Goal: Transaction & Acquisition: Purchase product/service

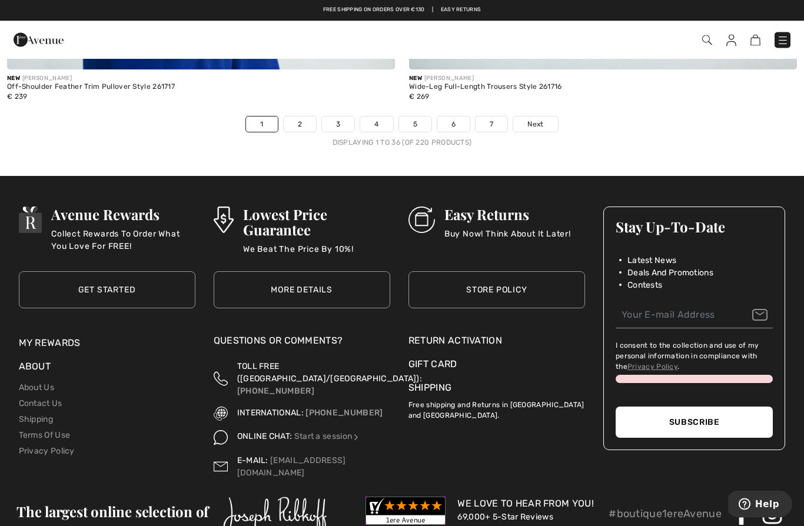
scroll to position [11630, 0]
click at [535, 119] on span "Next" at bounding box center [535, 124] width 16 height 11
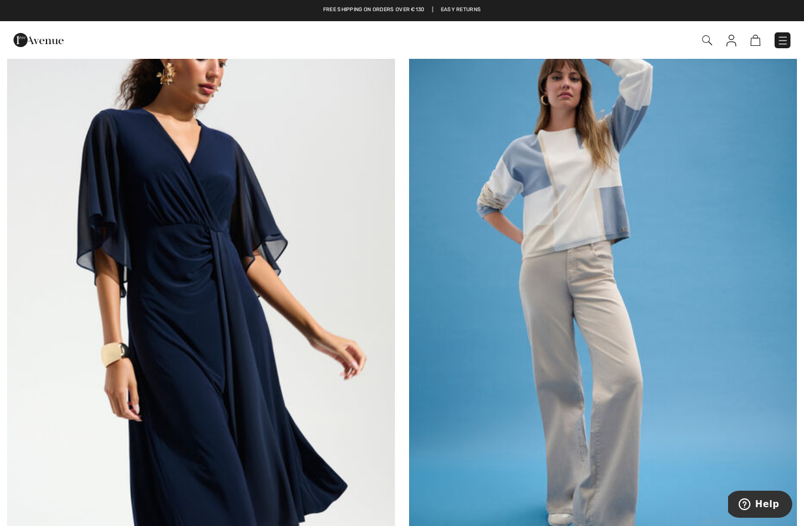
scroll to position [152, 0]
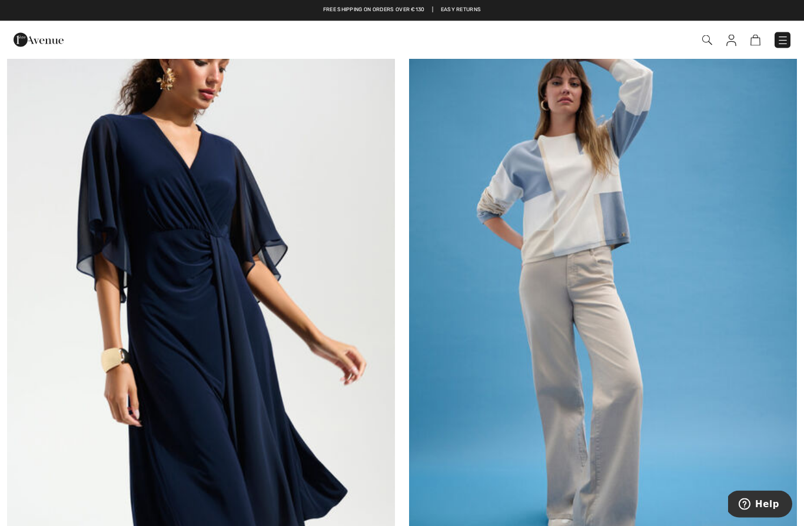
click at [566, 253] on img at bounding box center [603, 302] width 388 height 582
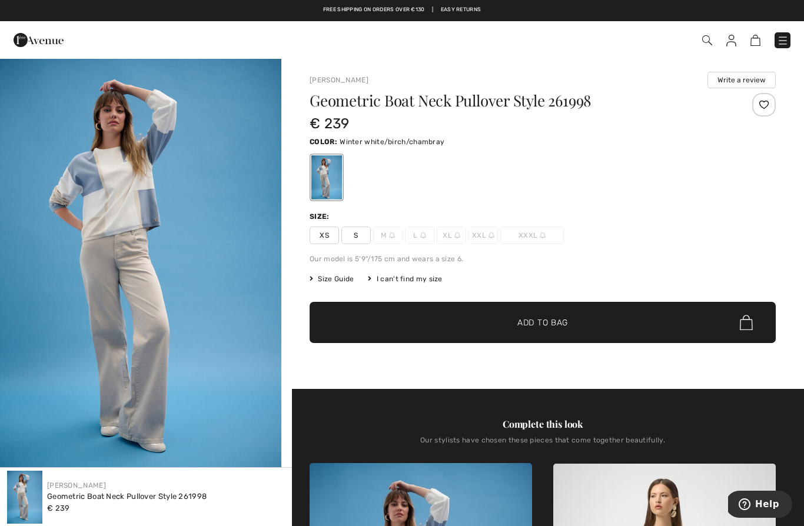
click at [712, 421] on div "Complete this look" at bounding box center [543, 424] width 466 height 14
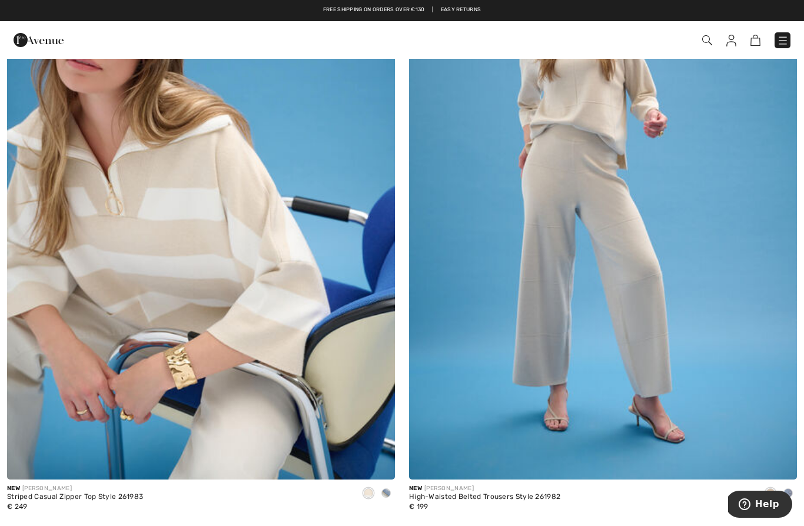
scroll to position [887, 0]
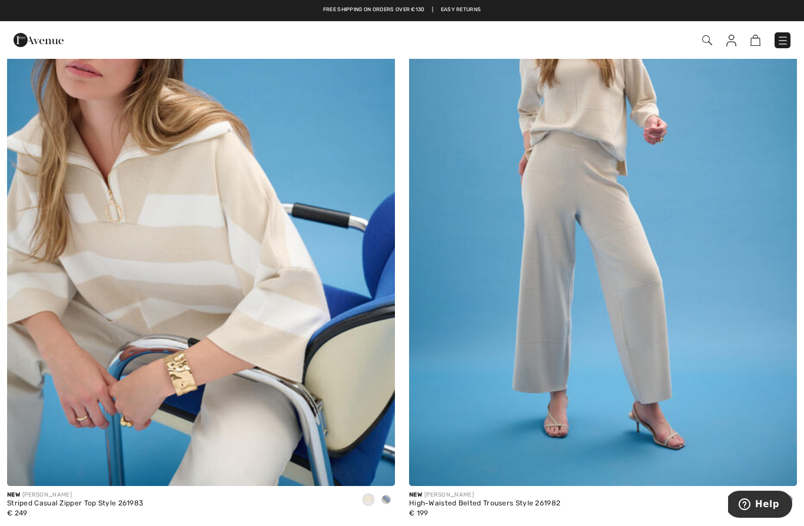
click at [640, 348] on img at bounding box center [603, 195] width 388 height 582
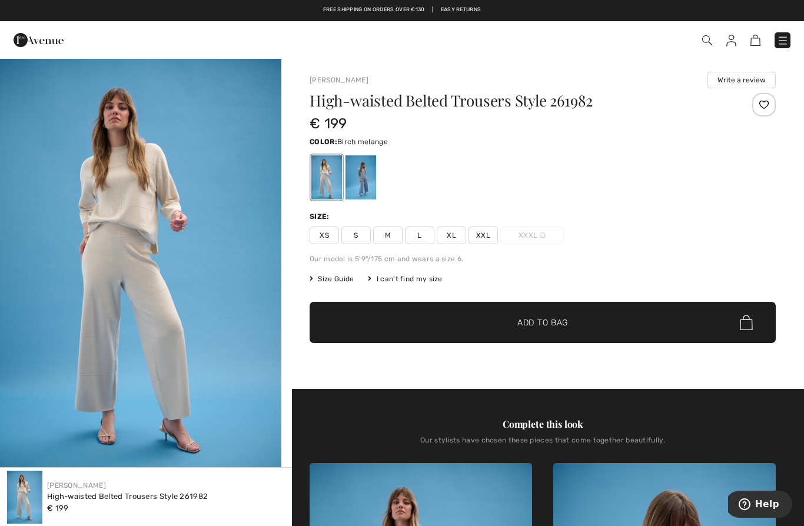
click at [456, 237] on span "XL" at bounding box center [451, 236] width 29 height 18
click at [554, 322] on span "Add to Bag" at bounding box center [542, 323] width 51 height 12
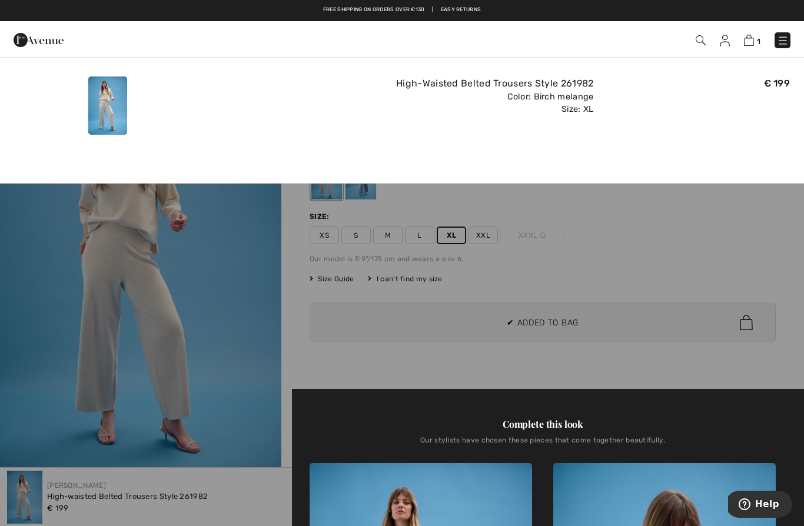
click at [640, 247] on div at bounding box center [402, 263] width 804 height 526
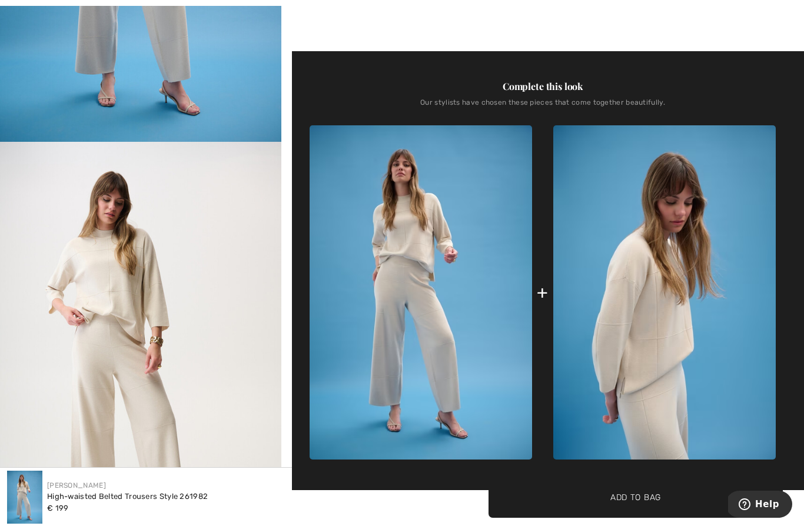
scroll to position [388, 0]
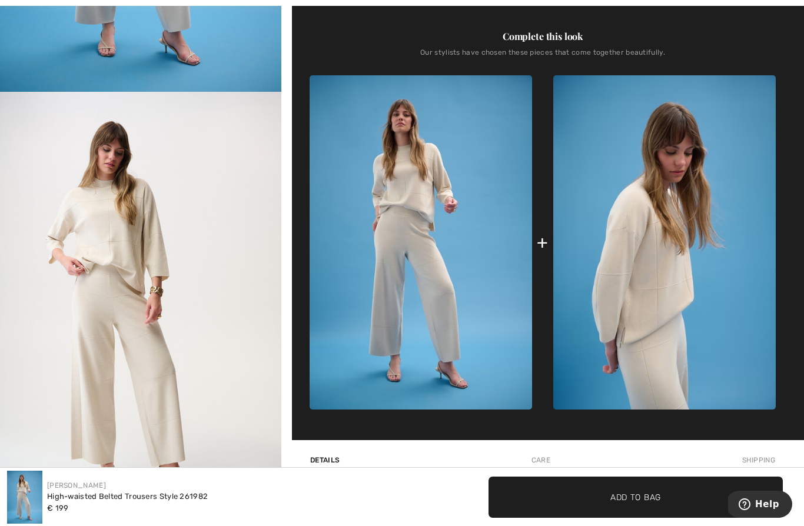
click at [645, 264] on img at bounding box center [664, 242] width 222 height 334
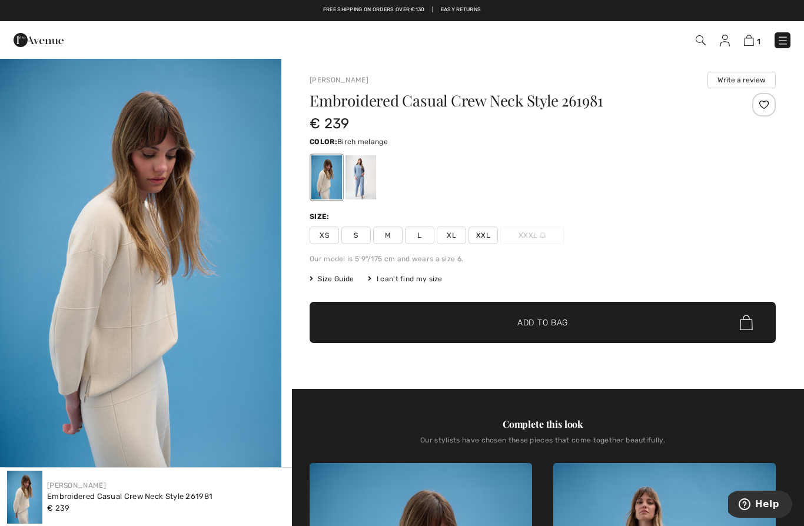
click at [487, 236] on span "XXL" at bounding box center [482, 236] width 29 height 18
click at [527, 322] on span "Add to Bag" at bounding box center [542, 323] width 51 height 12
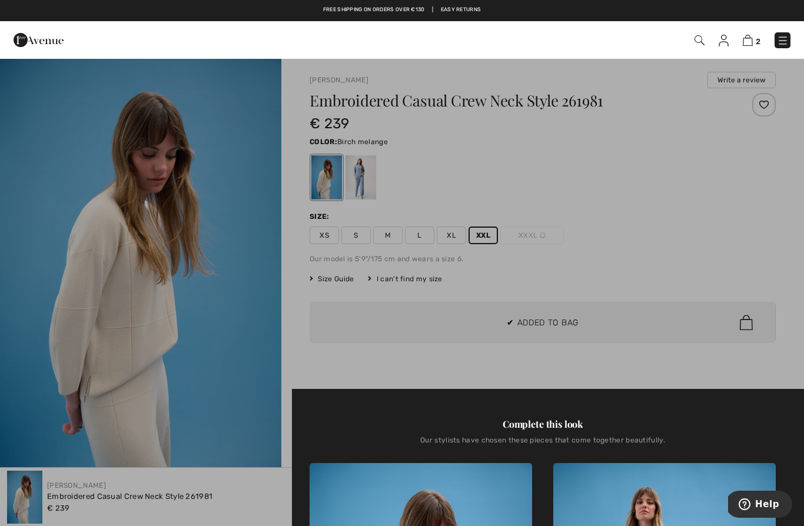
click at [634, 261] on div at bounding box center [402, 263] width 804 height 526
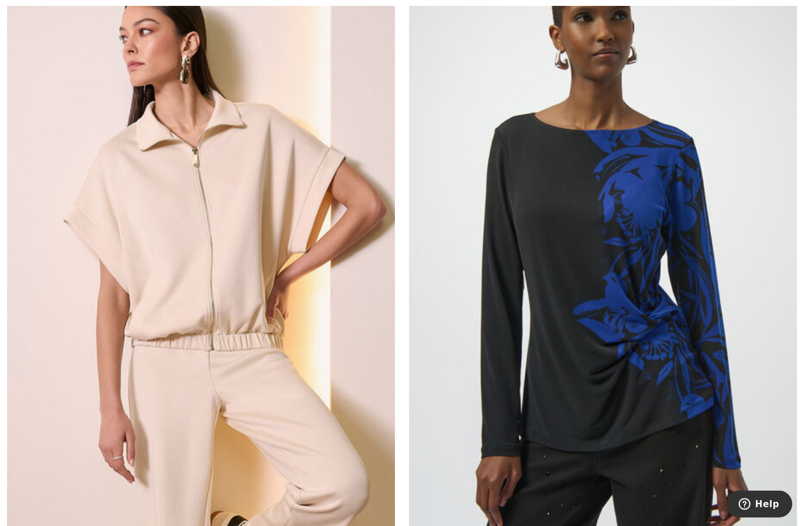
scroll to position [8649, 0]
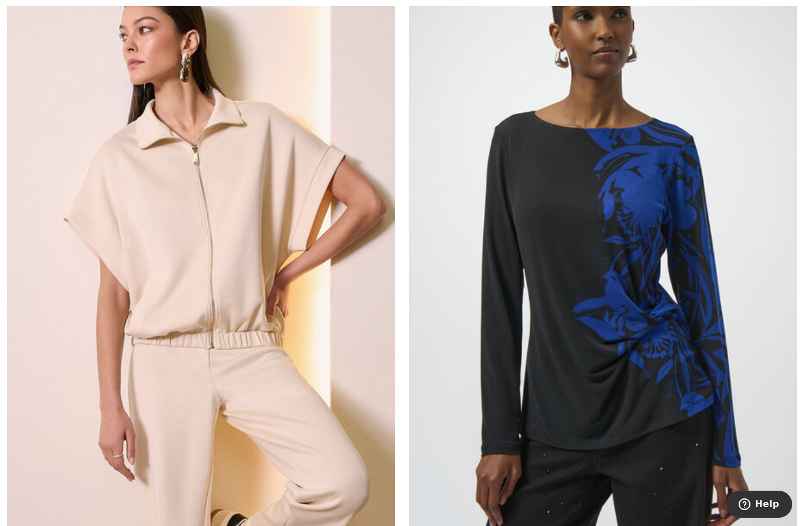
click at [234, 267] on img at bounding box center [201, 248] width 388 height 582
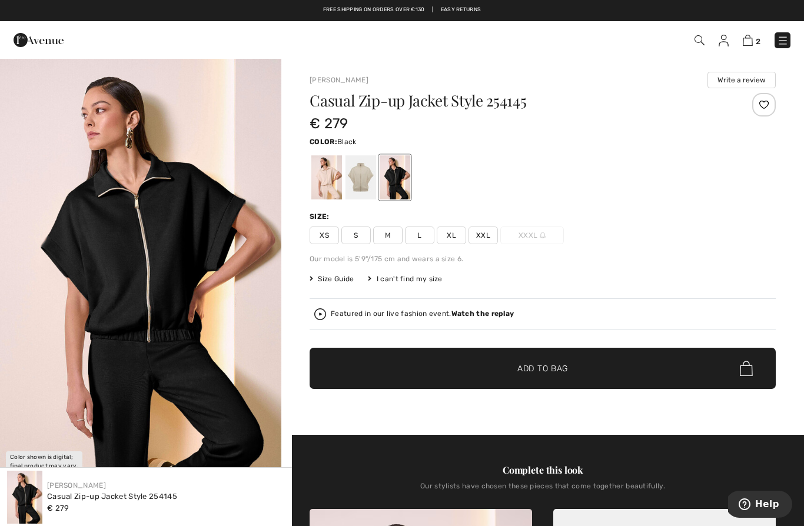
click at [488, 235] on span "XXL" at bounding box center [482, 236] width 29 height 18
click at [322, 178] on div at bounding box center [326, 177] width 31 height 44
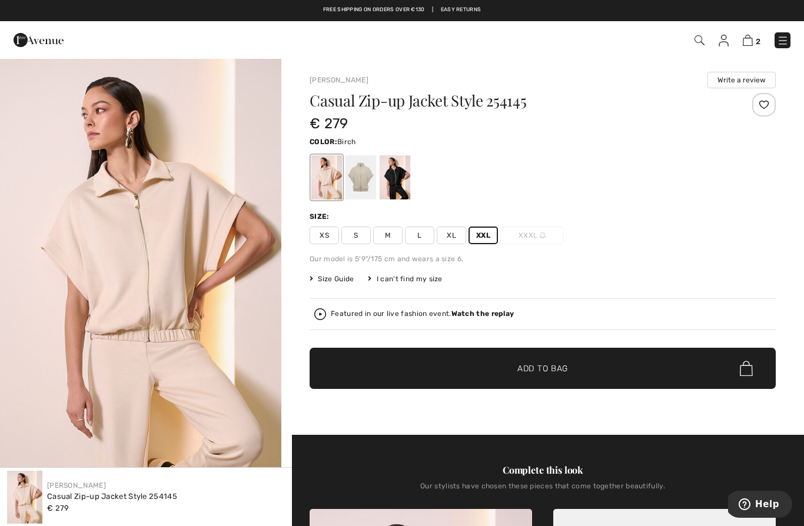
click at [449, 234] on span "XL" at bounding box center [451, 236] width 29 height 18
click at [508, 367] on span "✔ Added to Bag" at bounding box center [525, 369] width 72 height 12
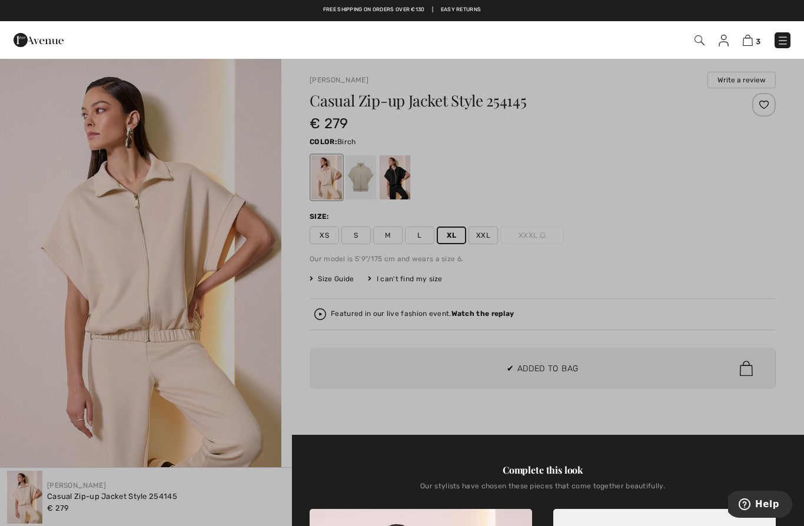
click at [613, 240] on div at bounding box center [402, 263] width 804 height 526
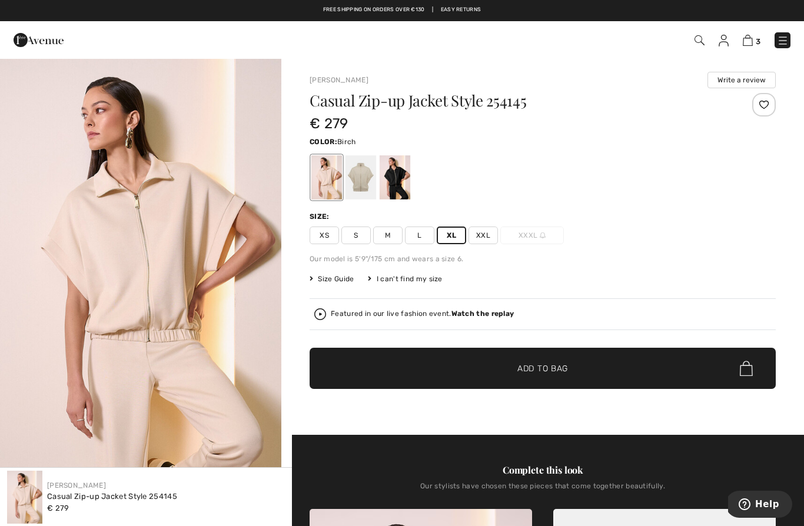
click at [481, 243] on span "XXL" at bounding box center [482, 236] width 29 height 18
click at [514, 367] on span "✔ Added to Bag" at bounding box center [525, 369] width 72 height 12
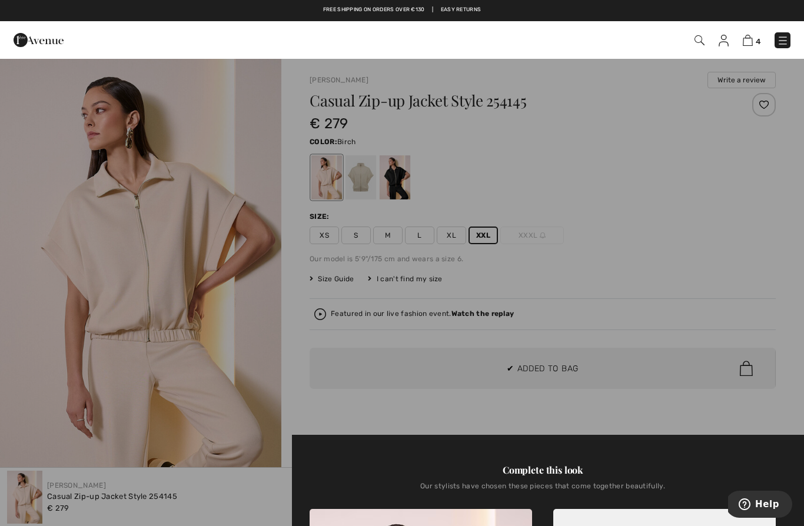
click at [689, 302] on div at bounding box center [402, 263] width 804 height 526
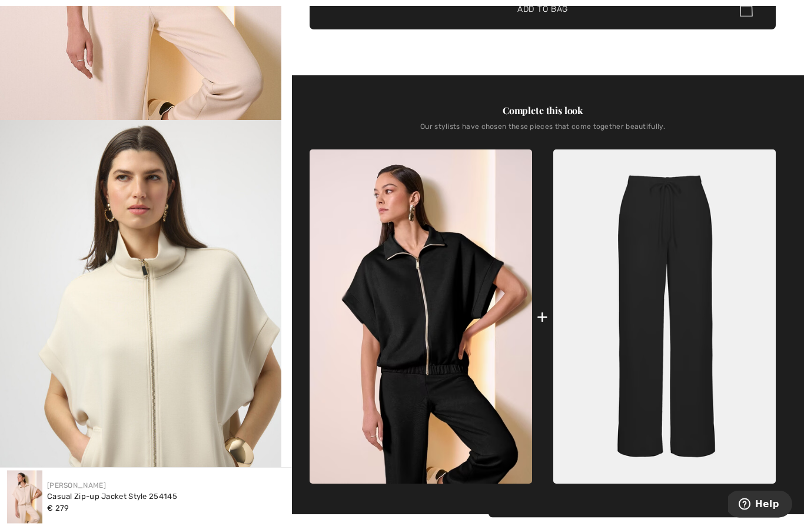
scroll to position [360, 0]
click at [657, 358] on img at bounding box center [664, 316] width 222 height 334
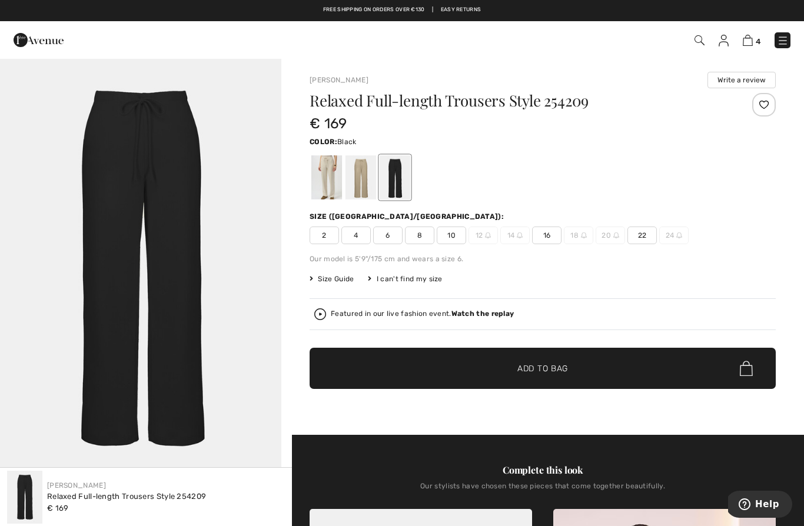
click at [320, 188] on div at bounding box center [326, 177] width 31 height 44
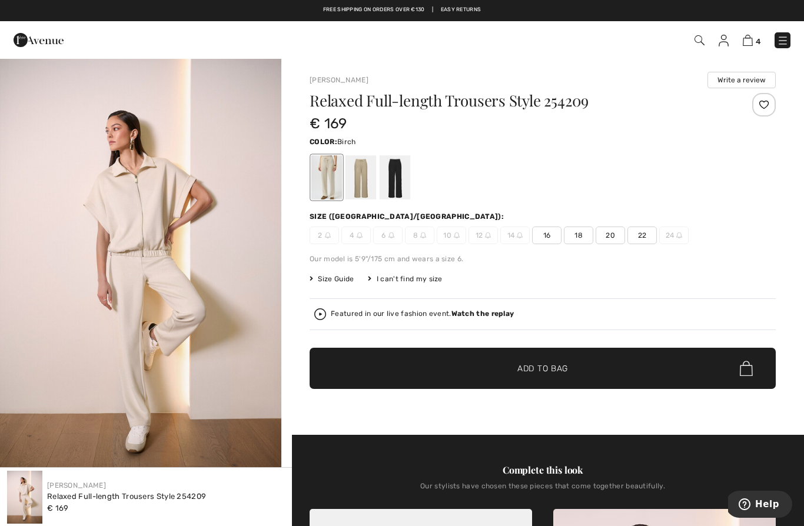
click at [546, 235] on span "16" at bounding box center [546, 236] width 29 height 18
click at [523, 368] on span "Add to Bag" at bounding box center [542, 369] width 51 height 12
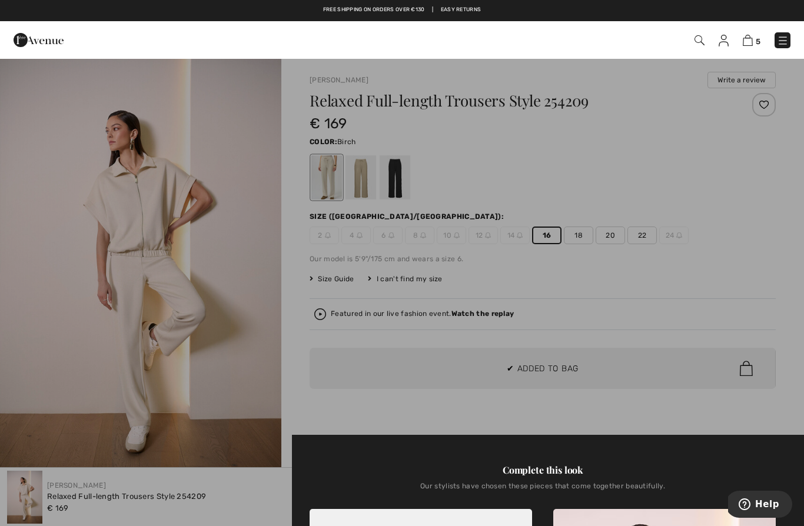
click at [700, 413] on div at bounding box center [402, 263] width 804 height 526
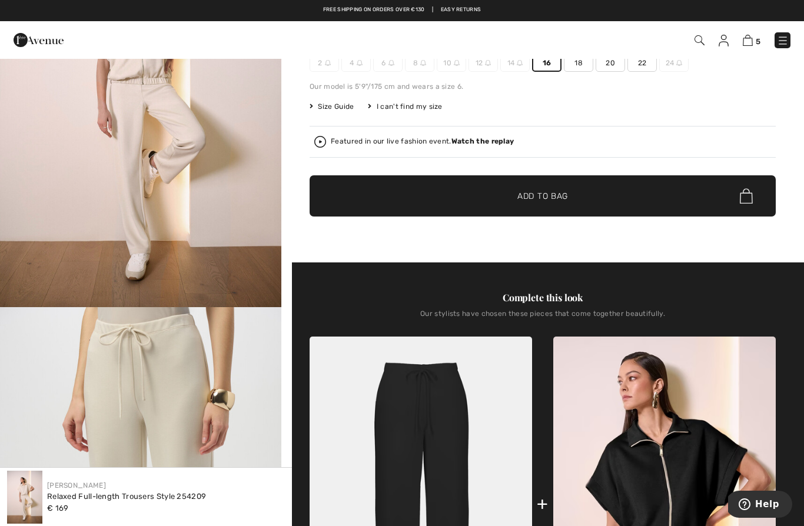
scroll to position [167, 0]
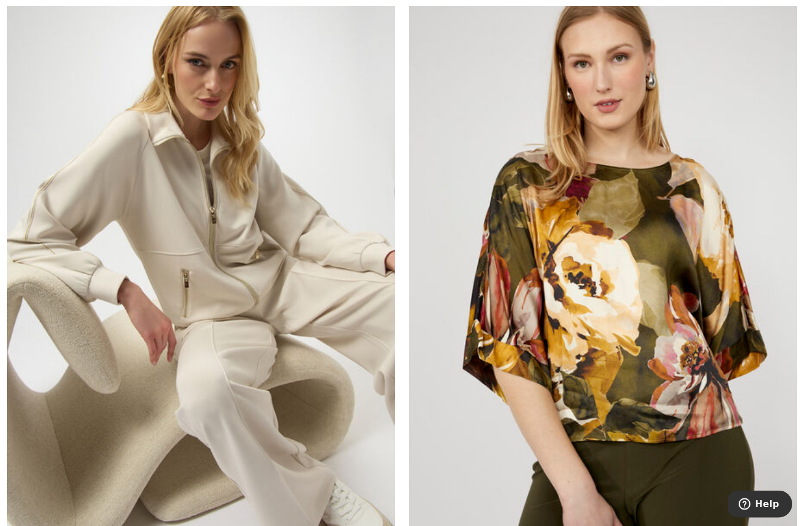
scroll to position [9253, 0]
click at [245, 287] on img at bounding box center [201, 272] width 388 height 582
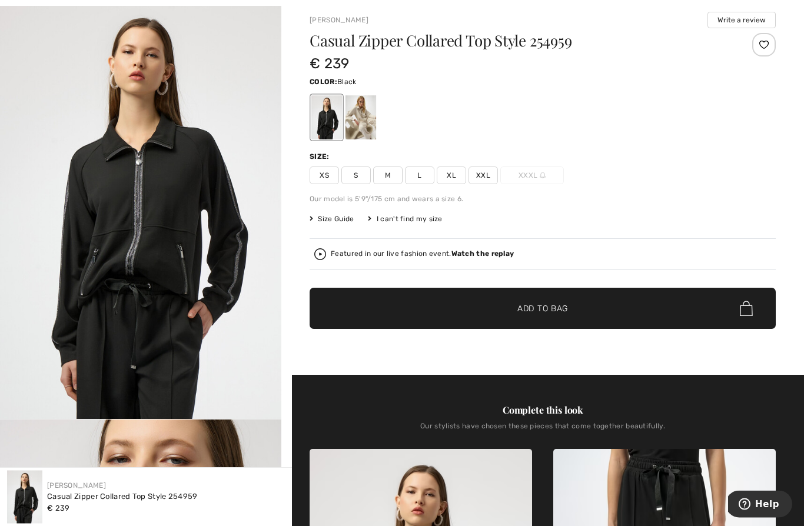
scroll to position [60, 0]
click at [486, 174] on span "XXL" at bounding box center [482, 176] width 29 height 18
click at [364, 125] on div at bounding box center [360, 117] width 31 height 44
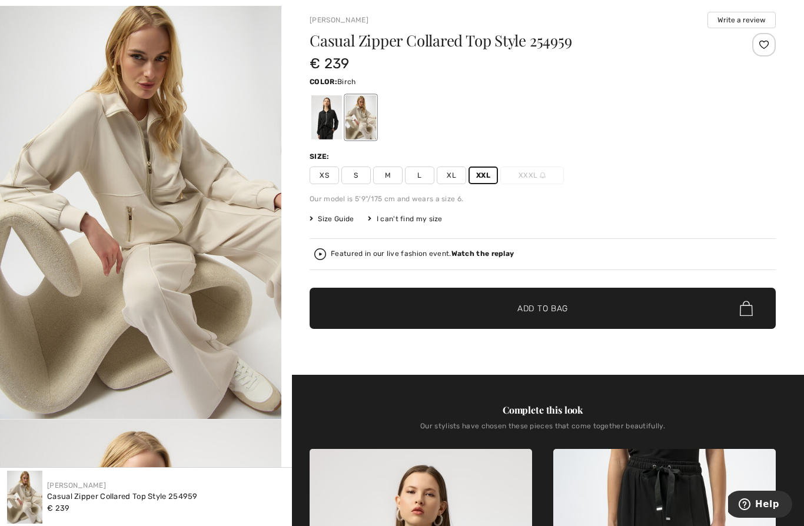
click at [543, 306] on span "Add to Bag" at bounding box center [542, 308] width 51 height 12
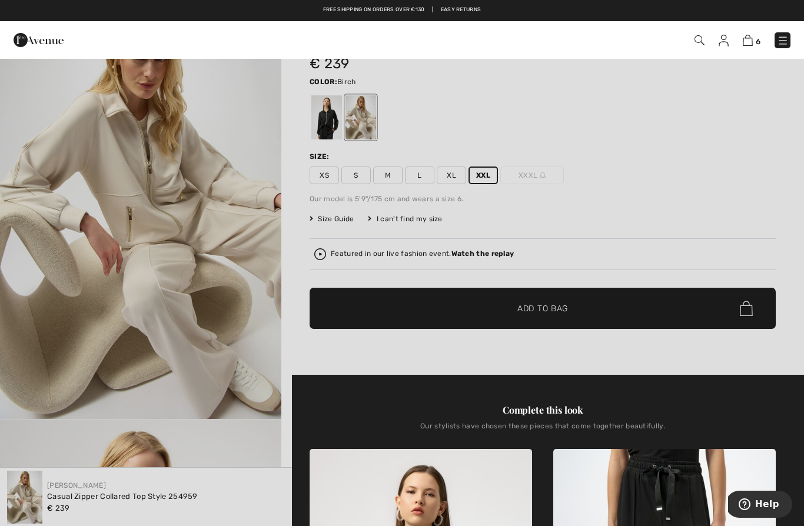
click at [731, 238] on div at bounding box center [402, 263] width 804 height 526
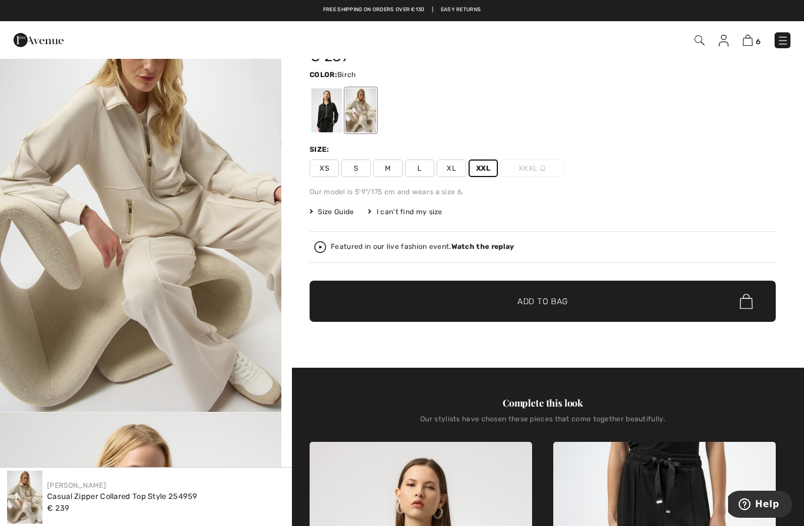
scroll to position [58, 0]
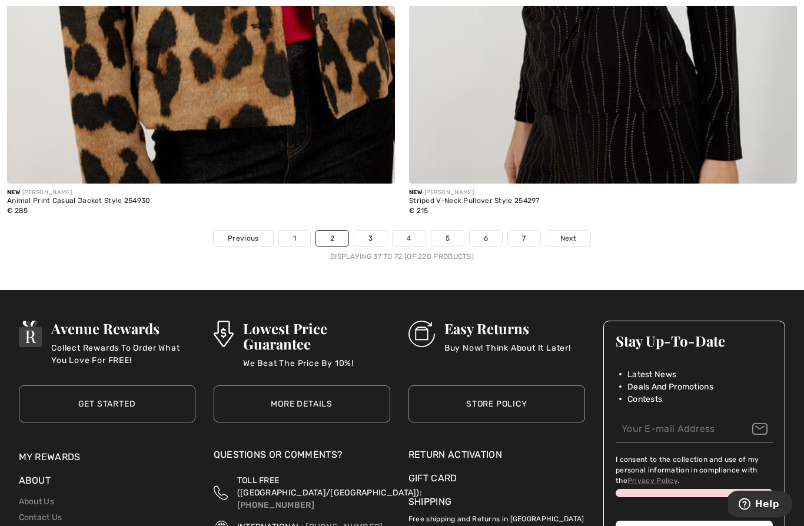
scroll to position [11516, 0]
click at [569, 233] on span "Next" at bounding box center [568, 238] width 16 height 11
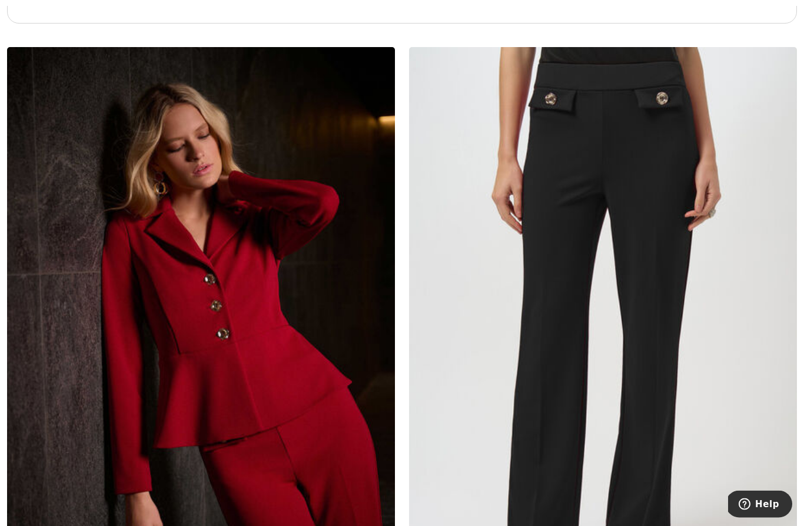
scroll to position [4008, 0]
click at [623, 280] on img at bounding box center [603, 338] width 388 height 582
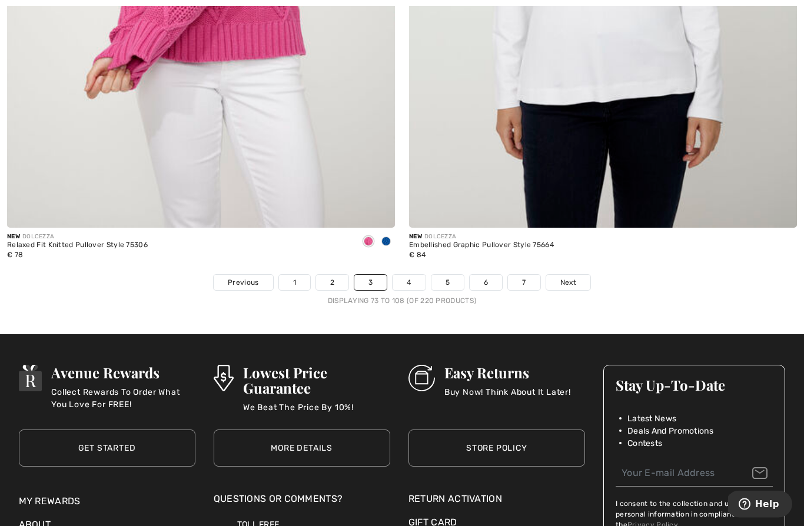
scroll to position [11485, 0]
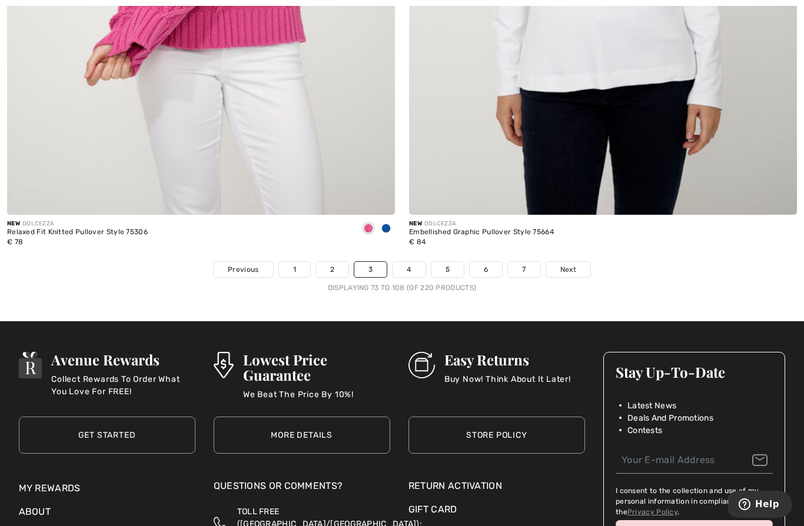
click at [569, 264] on span "Next" at bounding box center [568, 269] width 16 height 11
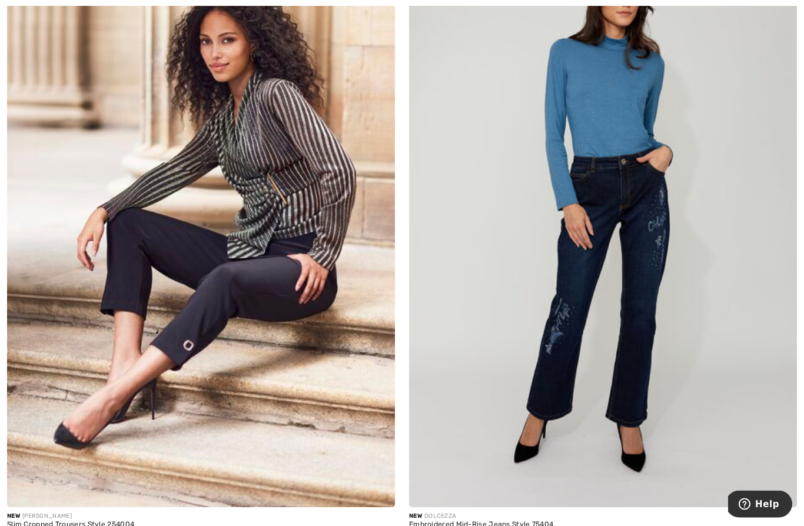
scroll to position [1494, 0]
click at [284, 208] on img at bounding box center [201, 217] width 388 height 582
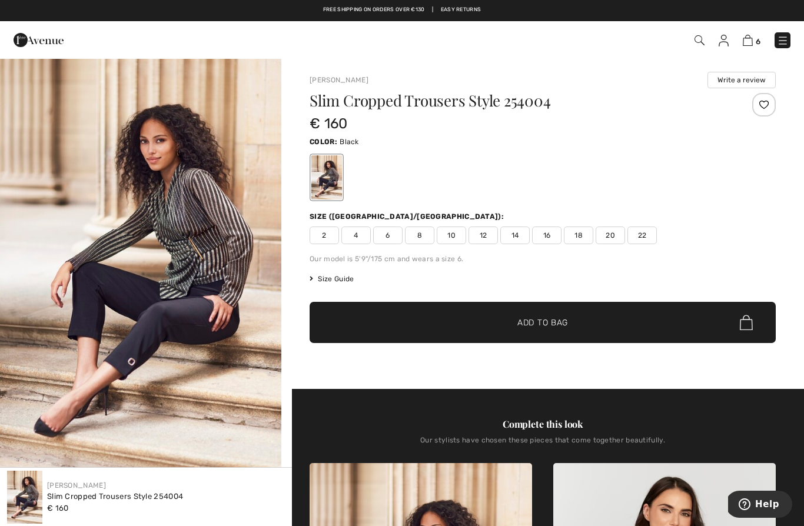
click at [516, 235] on span "14" at bounding box center [514, 236] width 29 height 18
click at [563, 318] on span "Add to Bag" at bounding box center [542, 323] width 51 height 12
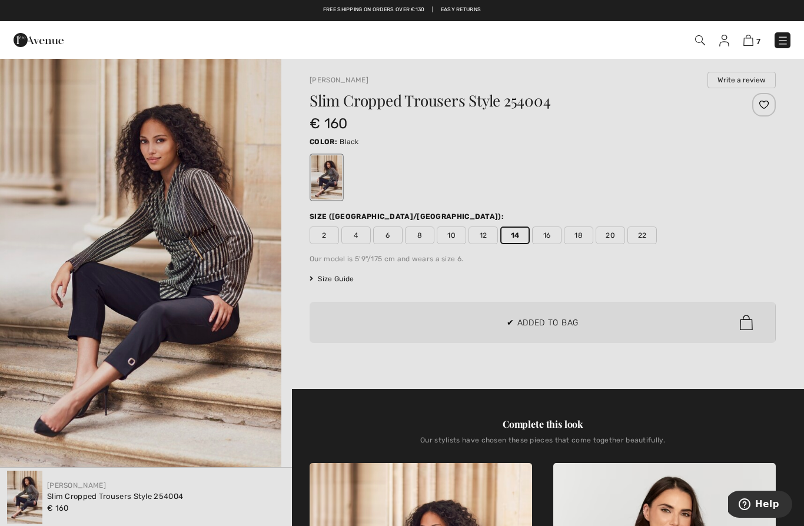
click at [720, 236] on div at bounding box center [402, 263] width 804 height 526
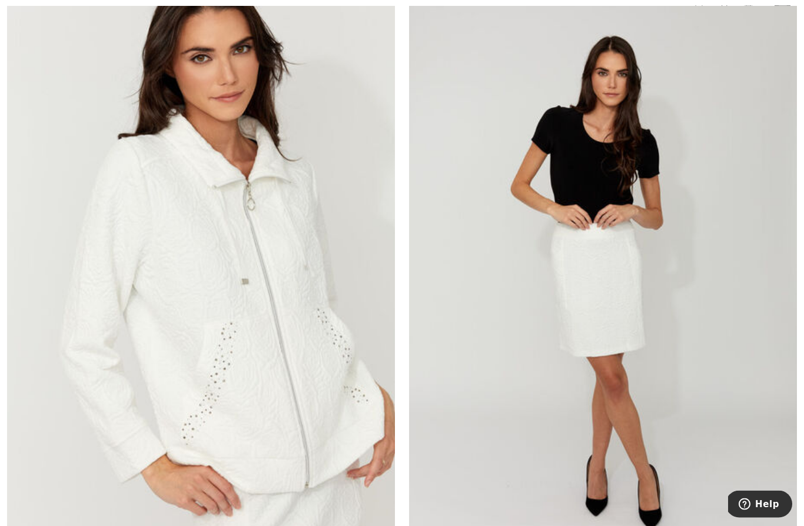
scroll to position [5972, 0]
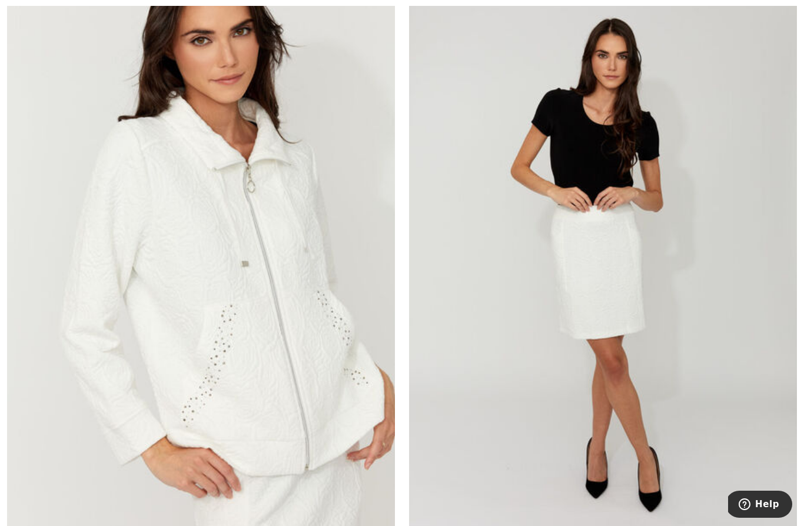
click at [255, 325] on img at bounding box center [201, 258] width 388 height 582
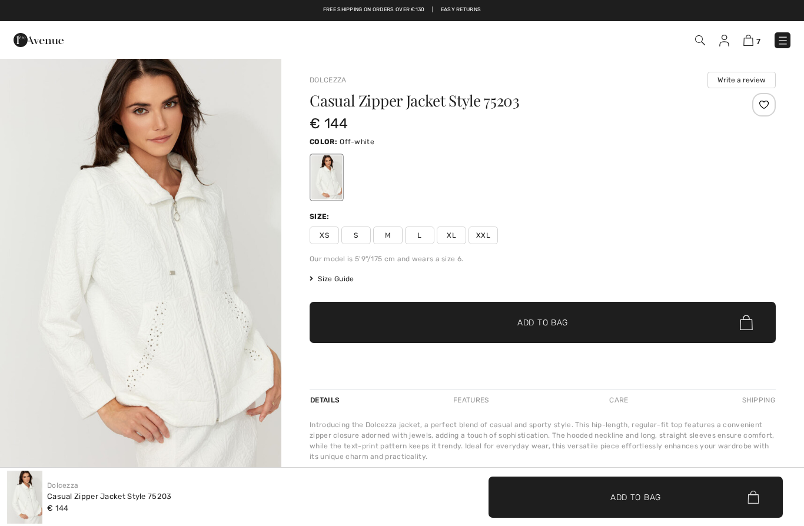
click at [484, 240] on span "XXL" at bounding box center [482, 236] width 29 height 18
click at [534, 321] on span "Add to Bag" at bounding box center [542, 323] width 51 height 12
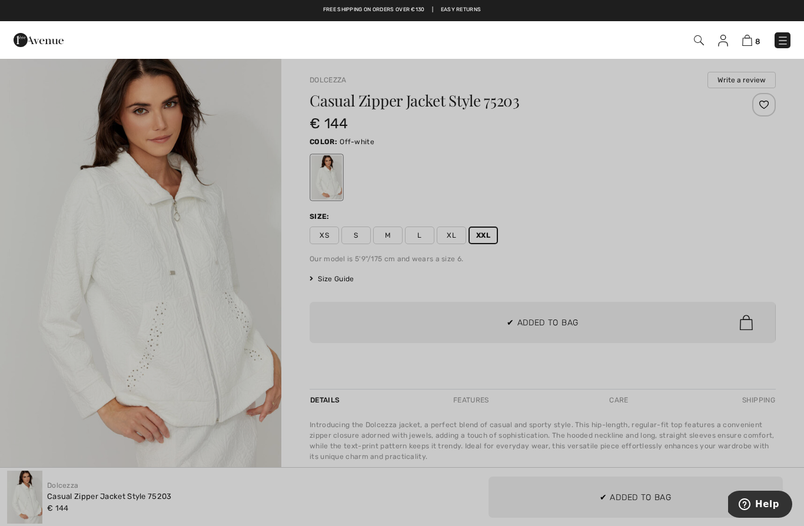
click at [689, 250] on div at bounding box center [402, 263] width 804 height 526
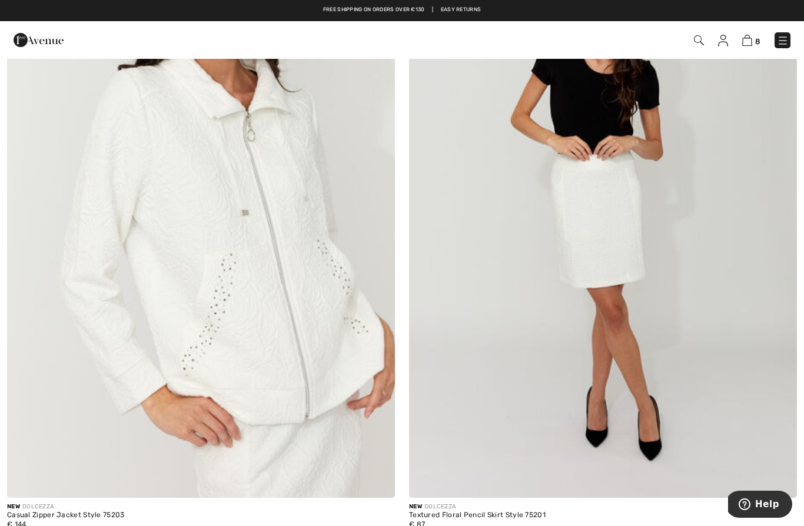
click at [609, 234] on img at bounding box center [603, 207] width 388 height 582
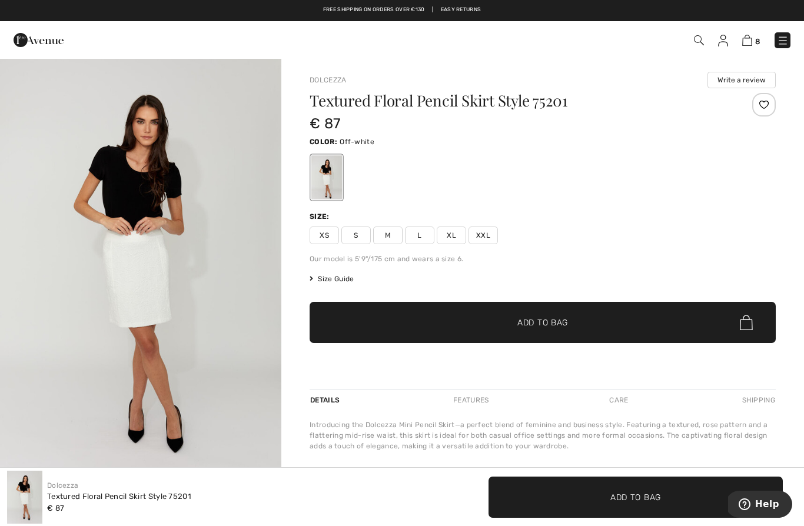
click at [488, 236] on span "XXL" at bounding box center [482, 236] width 29 height 18
click at [555, 324] on span "Add to Bag" at bounding box center [542, 323] width 51 height 12
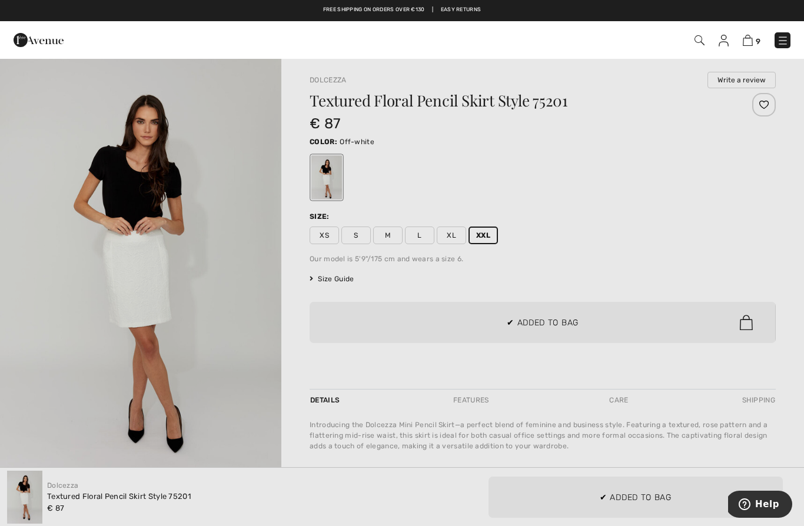
click at [713, 256] on div at bounding box center [402, 263] width 804 height 526
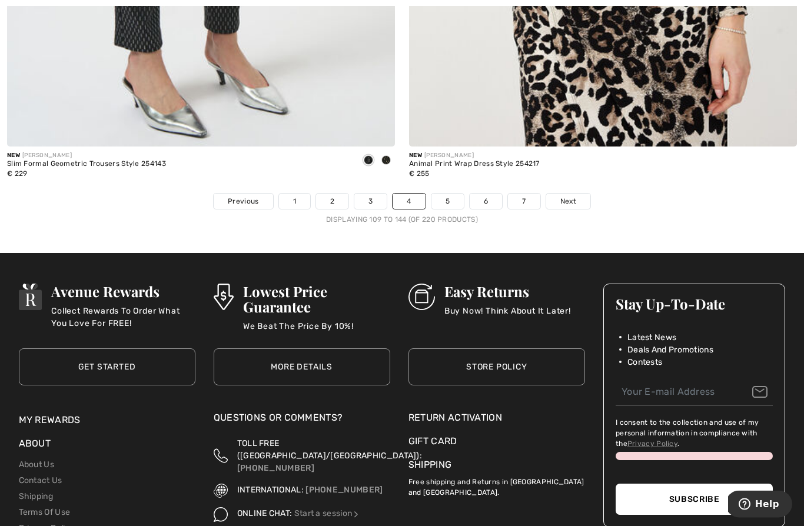
scroll to position [11553, 0]
click at [454, 194] on link "5" at bounding box center [447, 201] width 32 height 15
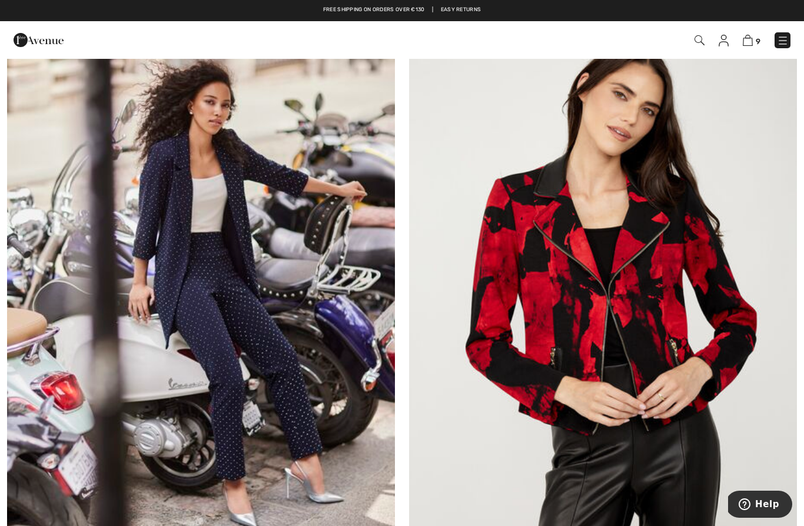
scroll to position [160, 0]
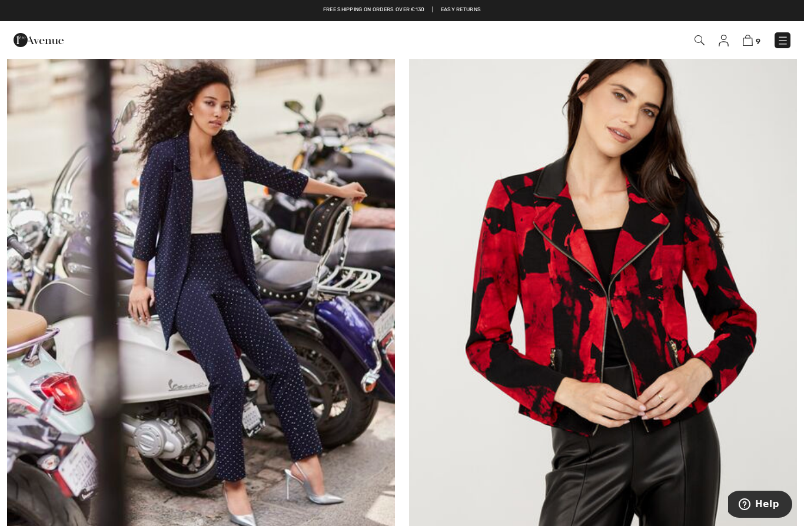
click at [229, 238] on img at bounding box center [201, 295] width 388 height 582
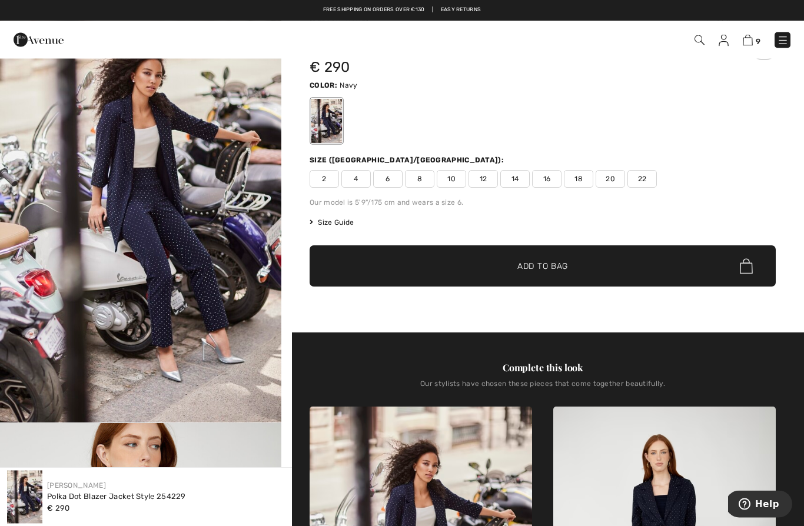
scroll to position [43, 0]
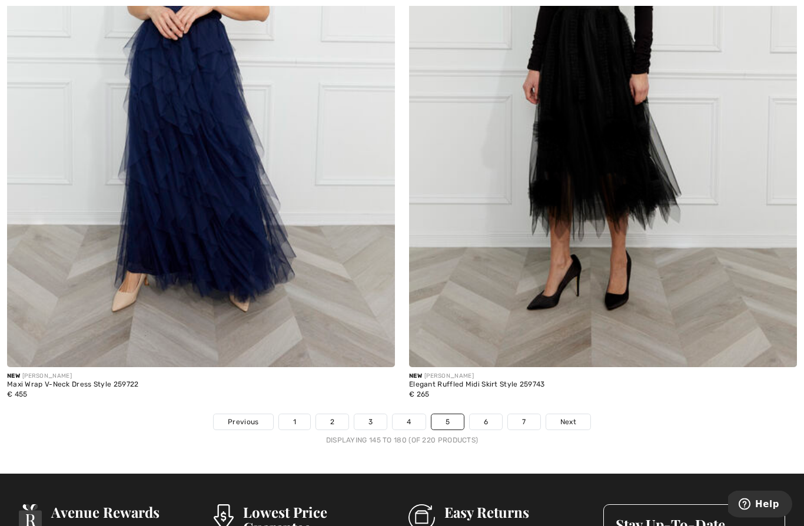
scroll to position [11327, 0]
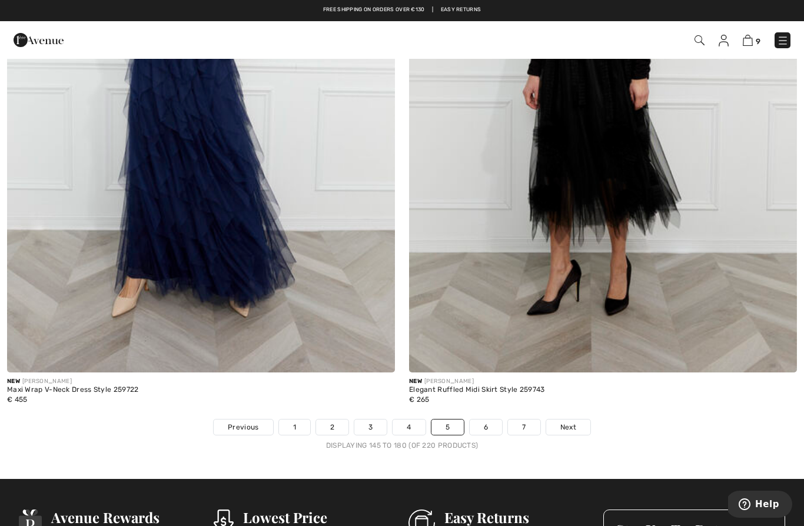
click at [486, 420] on link "6" at bounding box center [486, 427] width 32 height 15
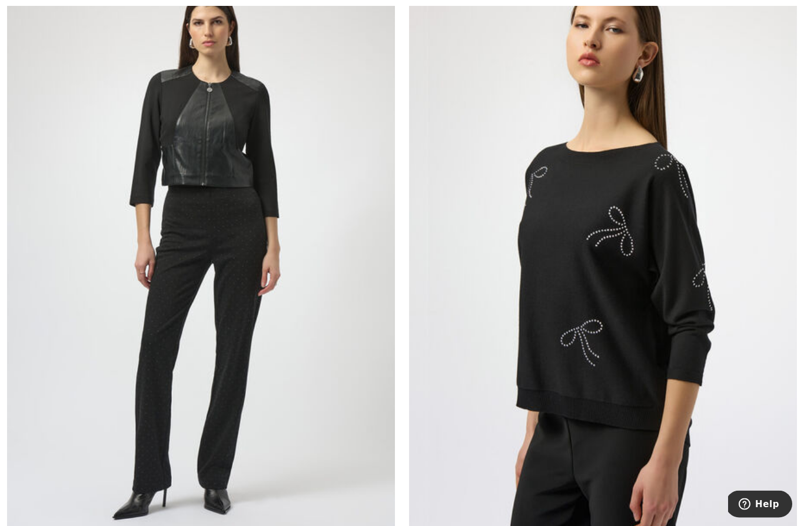
scroll to position [2129, 0]
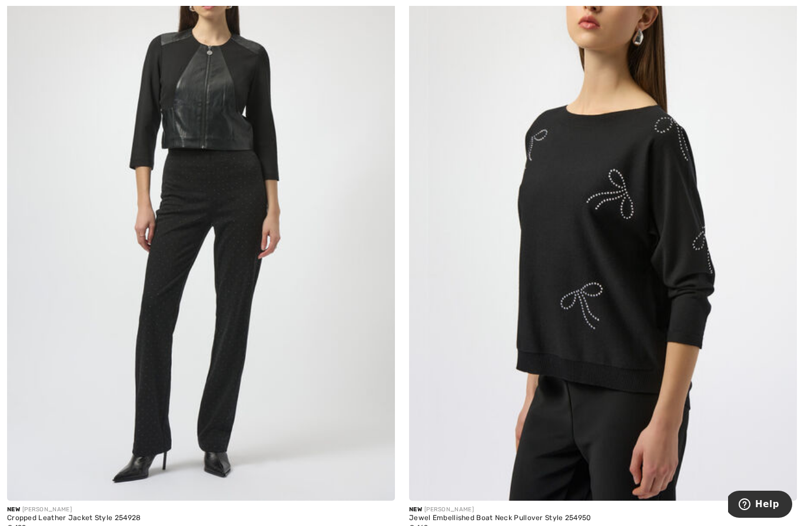
click at [620, 248] on img at bounding box center [603, 210] width 388 height 582
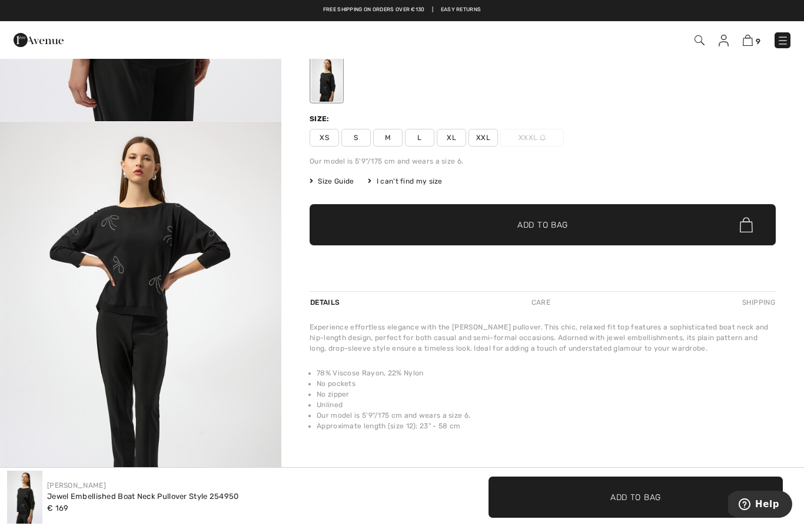
scroll to position [95, 0]
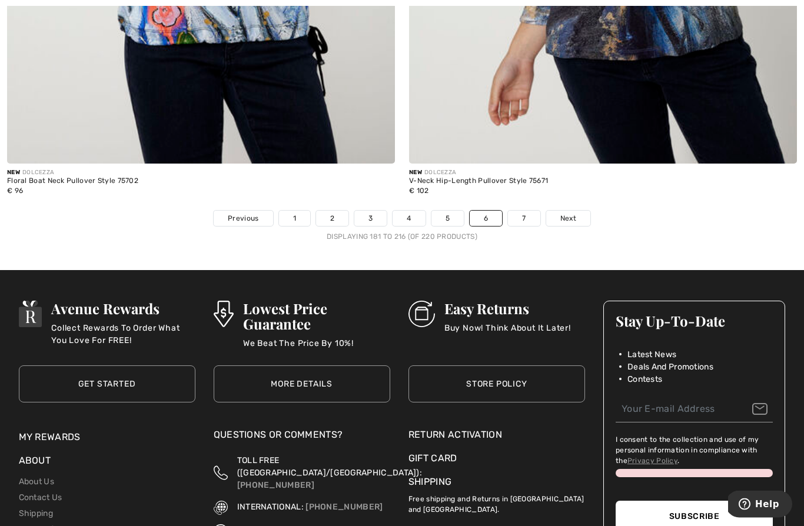
scroll to position [11545, 0]
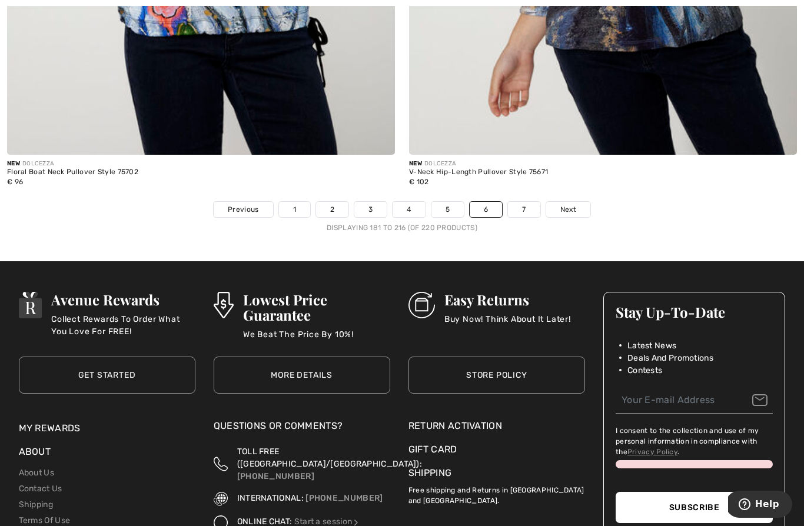
click at [527, 202] on link "7" at bounding box center [524, 209] width 32 height 15
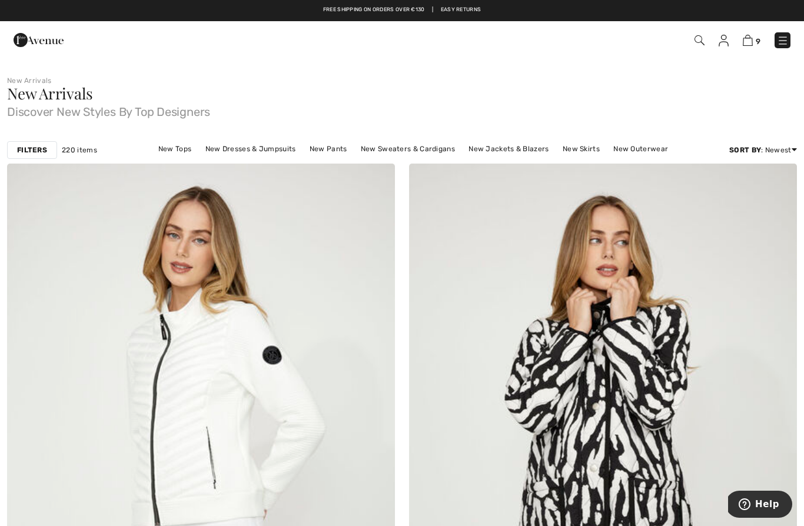
click at [787, 35] on img at bounding box center [783, 41] width 12 height 12
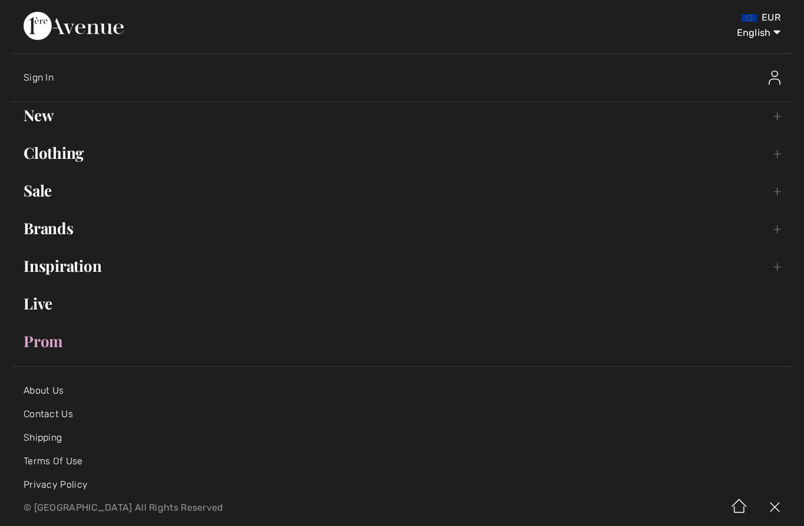
click at [70, 156] on link "Clothing Toggle submenu" at bounding box center [402, 153] width 780 height 26
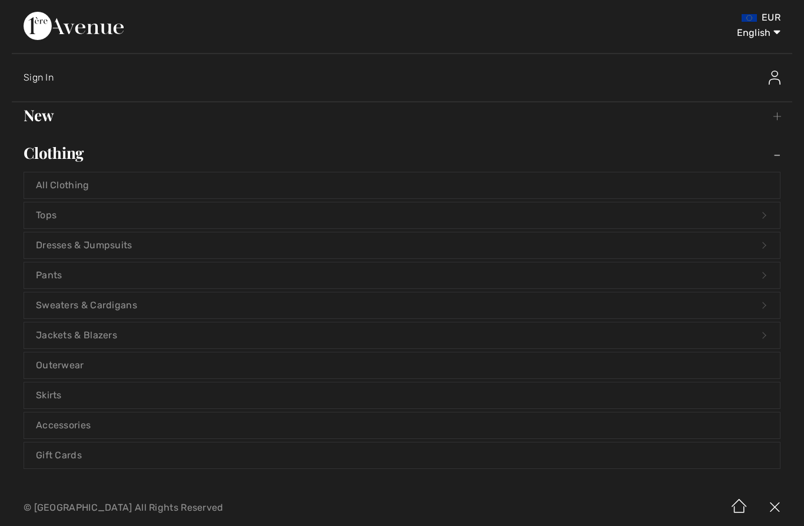
click at [80, 184] on link "All Clothing" at bounding box center [402, 185] width 756 height 26
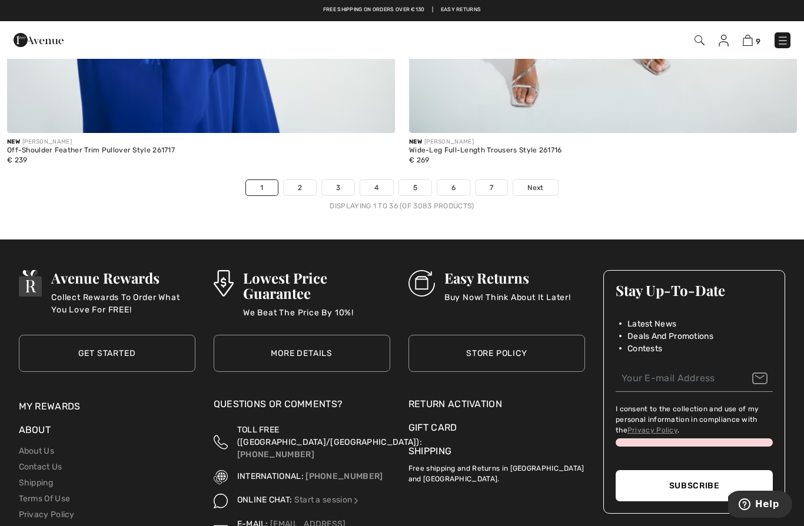
scroll to position [11552, 0]
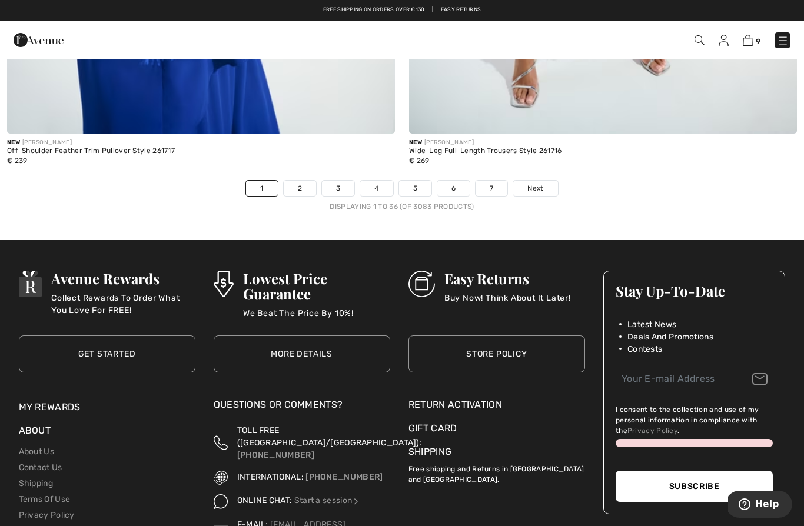
click at [295, 181] on link "2" at bounding box center [300, 188] width 32 height 15
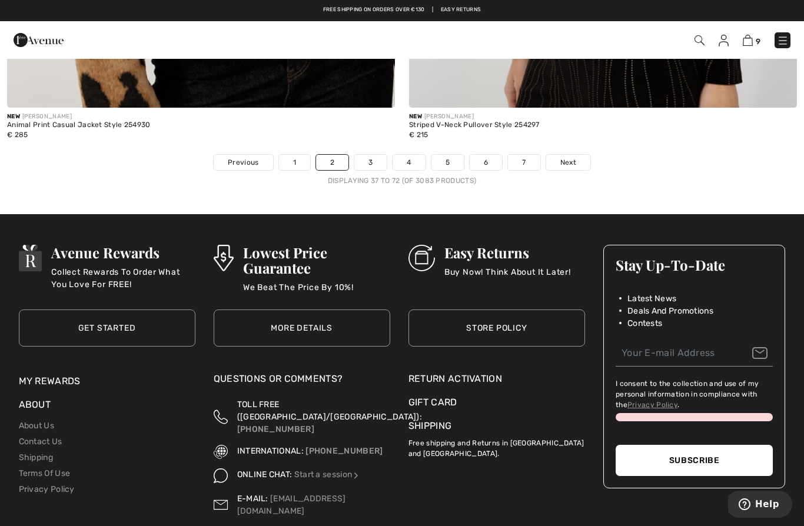
scroll to position [11577, 0]
click at [524, 155] on link "7" at bounding box center [524, 162] width 32 height 15
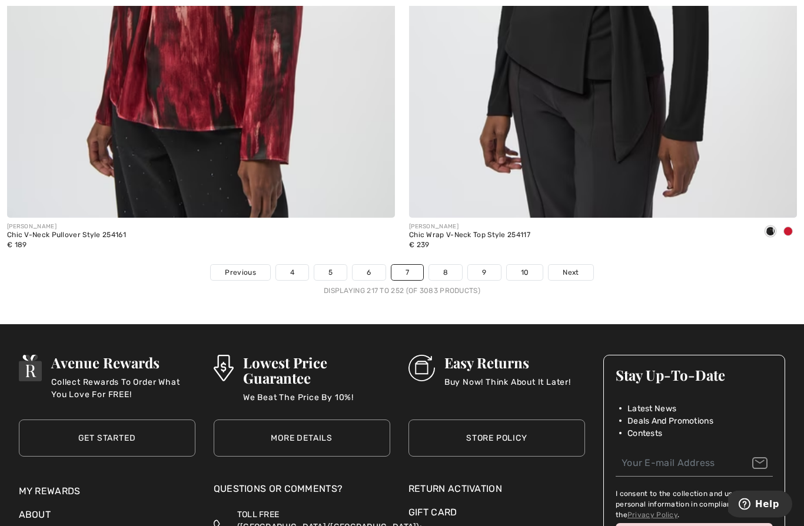
scroll to position [11468, 0]
click at [442, 265] on link "8" at bounding box center [445, 272] width 33 height 15
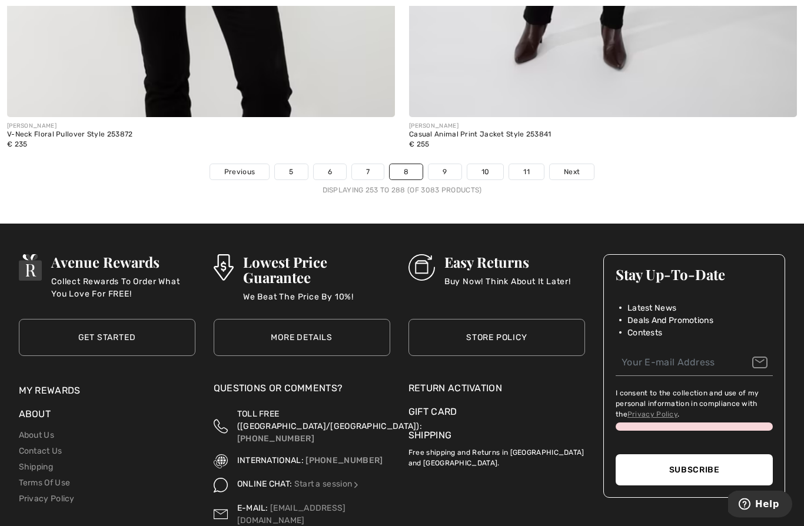
scroll to position [11568, 0]
click at [444, 168] on link "9" at bounding box center [444, 171] width 32 height 15
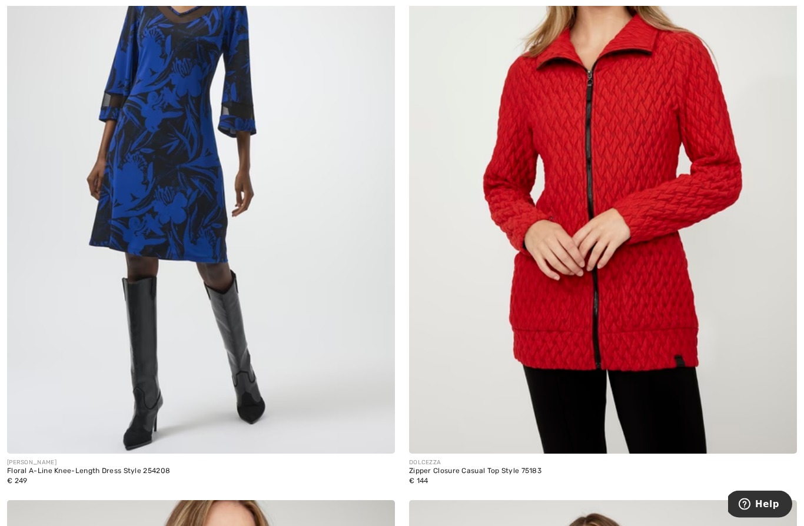
scroll to position [5425, 0]
